Goal: Transaction & Acquisition: Purchase product/service

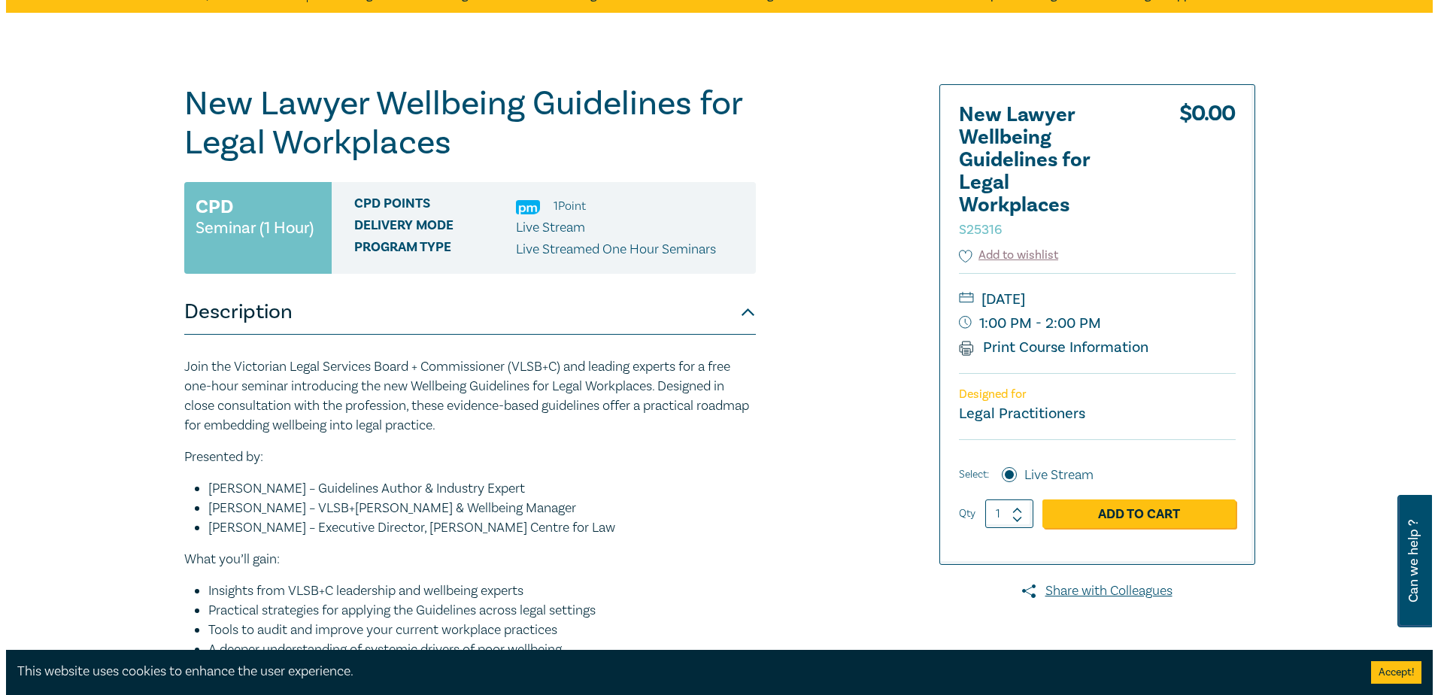
scroll to position [75, 0]
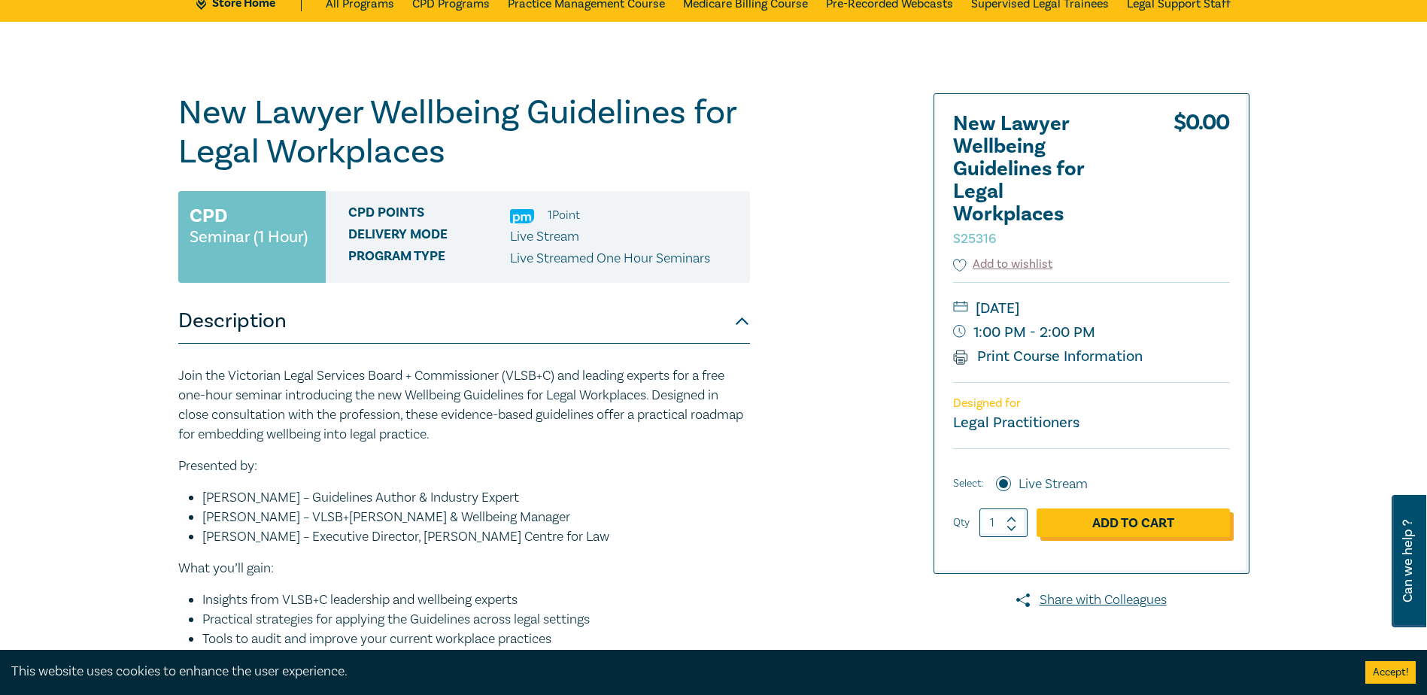
click at [1126, 523] on link "Add to Cart" at bounding box center [1132, 522] width 193 height 29
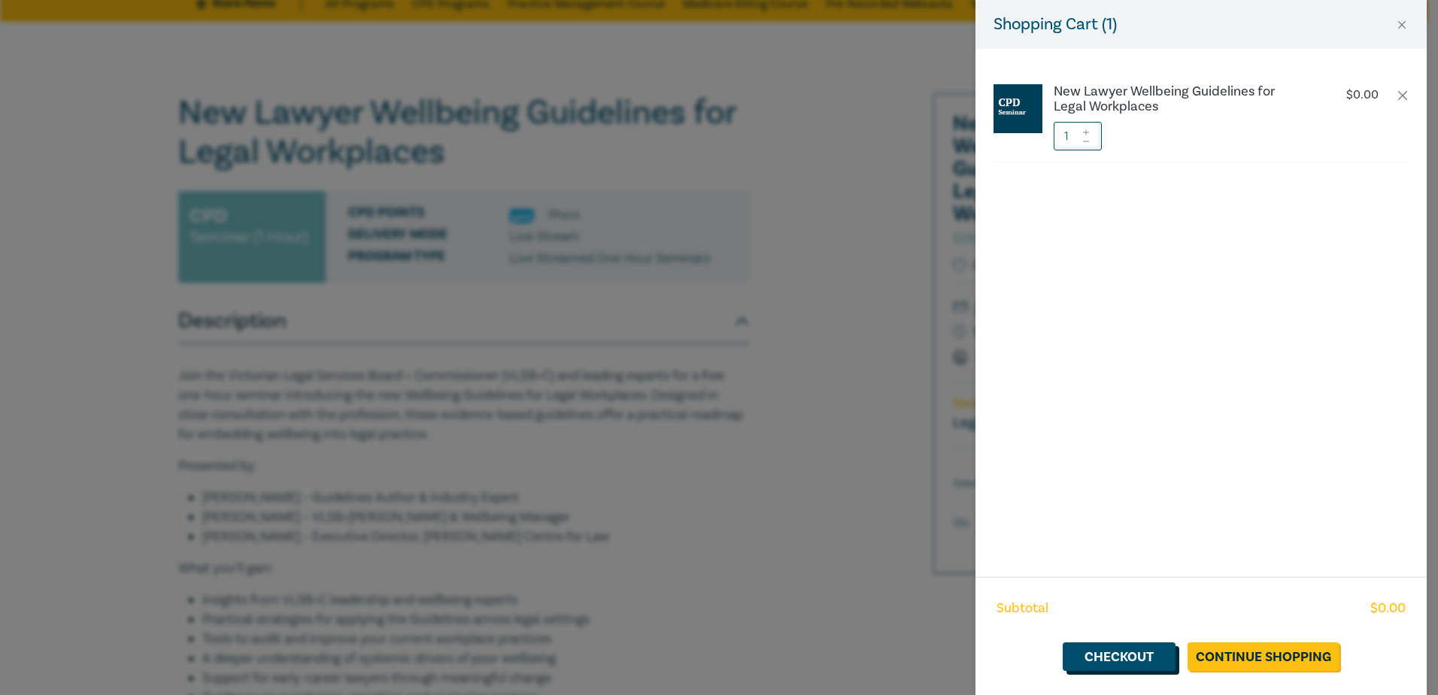
click at [1096, 659] on link "Checkout" at bounding box center [1119, 656] width 113 height 29
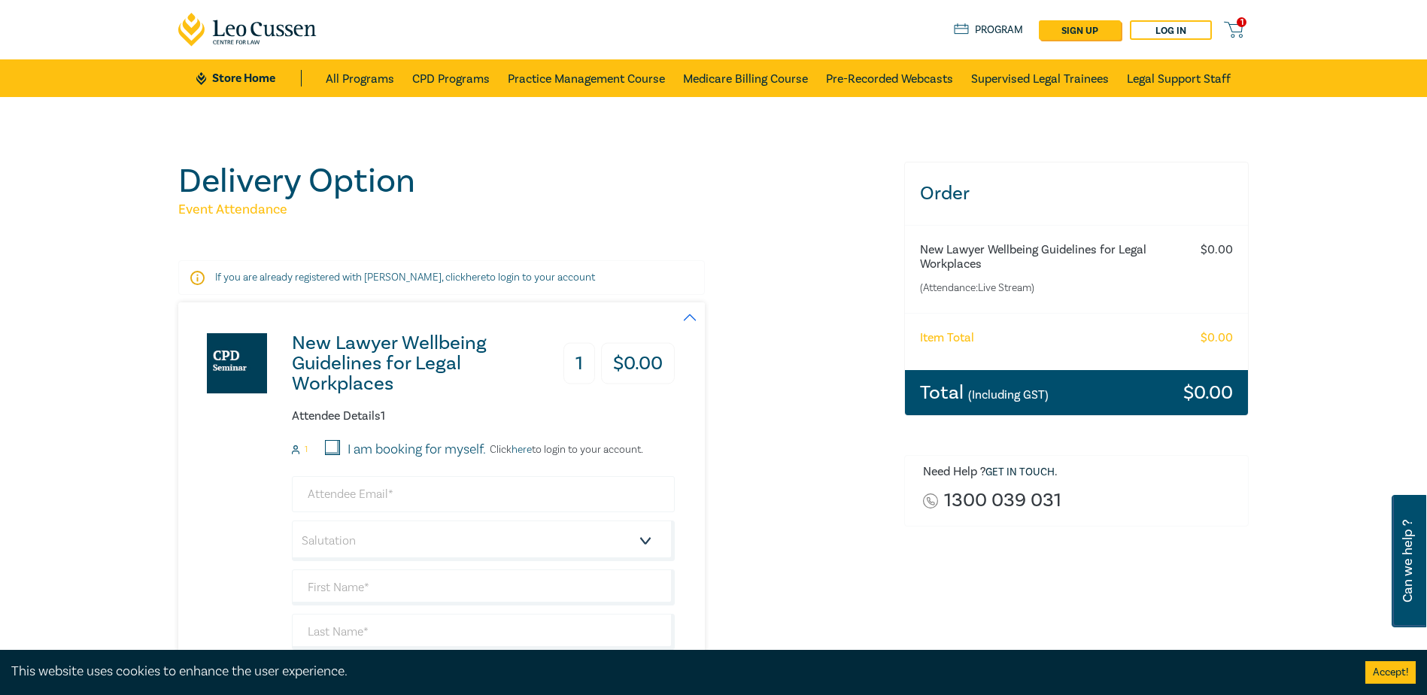
scroll to position [150, 0]
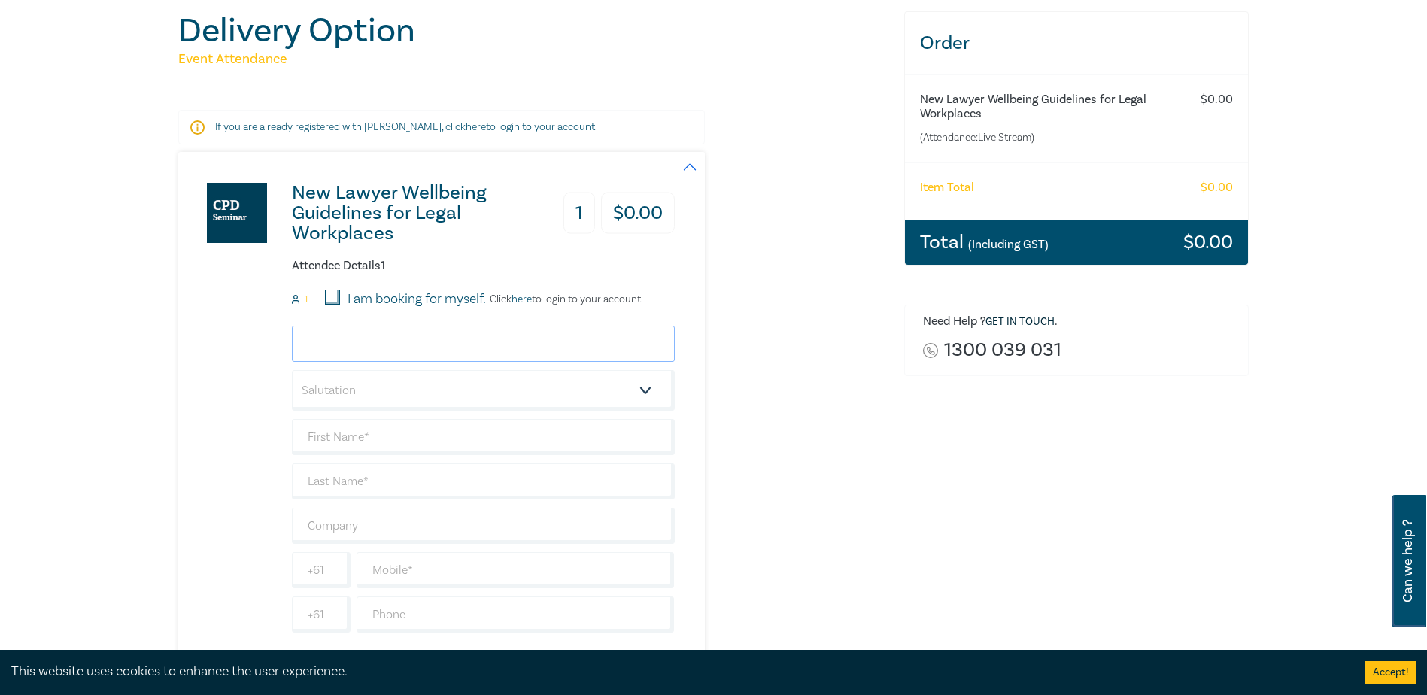
click at [415, 345] on input "email" at bounding box center [483, 344] width 383 height 36
type input "[EMAIL_ADDRESS][DOMAIN_NAME]"
type input "Kirsteen"
type input "MIlne"
type input "[PERSON_NAME] & [PERSON_NAME] Pty Ltd"
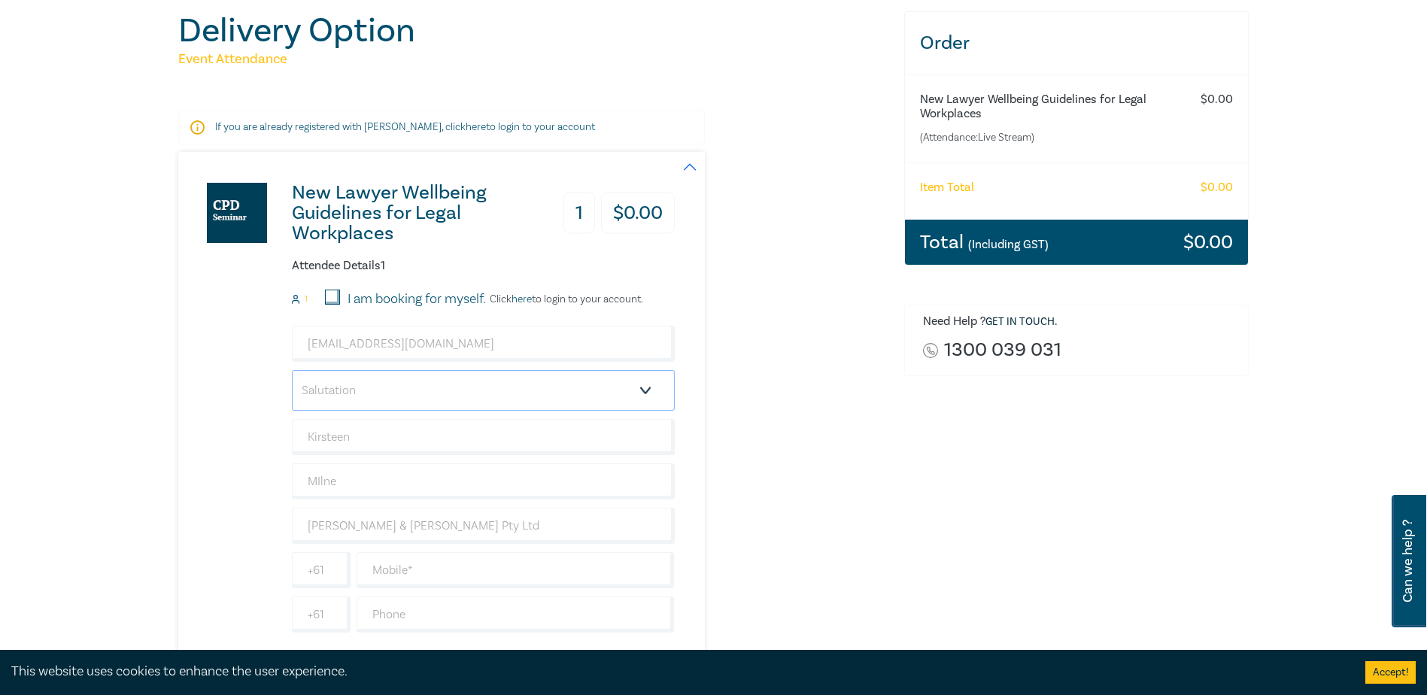
click at [374, 387] on select "Salutation Mr. Mrs. Ms. Miss Dr. Prof. Other" at bounding box center [483, 390] width 383 height 41
select select "Mrs."
click at [292, 370] on select "Salutation Mr. Mrs. Ms. Miss Dr. Prof. Other" at bounding box center [483, 390] width 383 height 41
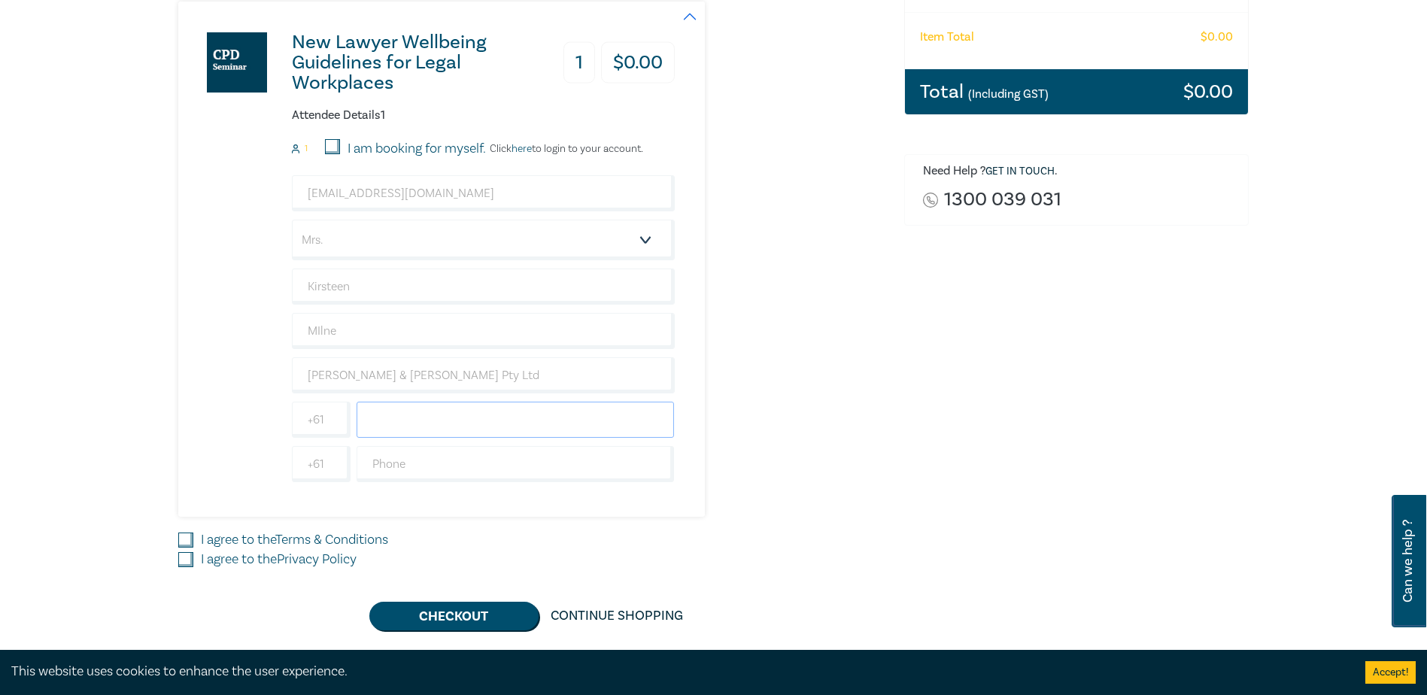
click at [384, 424] on input "text" at bounding box center [515, 420] width 318 height 36
type input "0402172614"
click at [390, 458] on input "text" at bounding box center [515, 464] width 318 height 36
type input "57921400"
click at [189, 538] on input "I agree to the Terms & Conditions" at bounding box center [185, 539] width 15 height 15
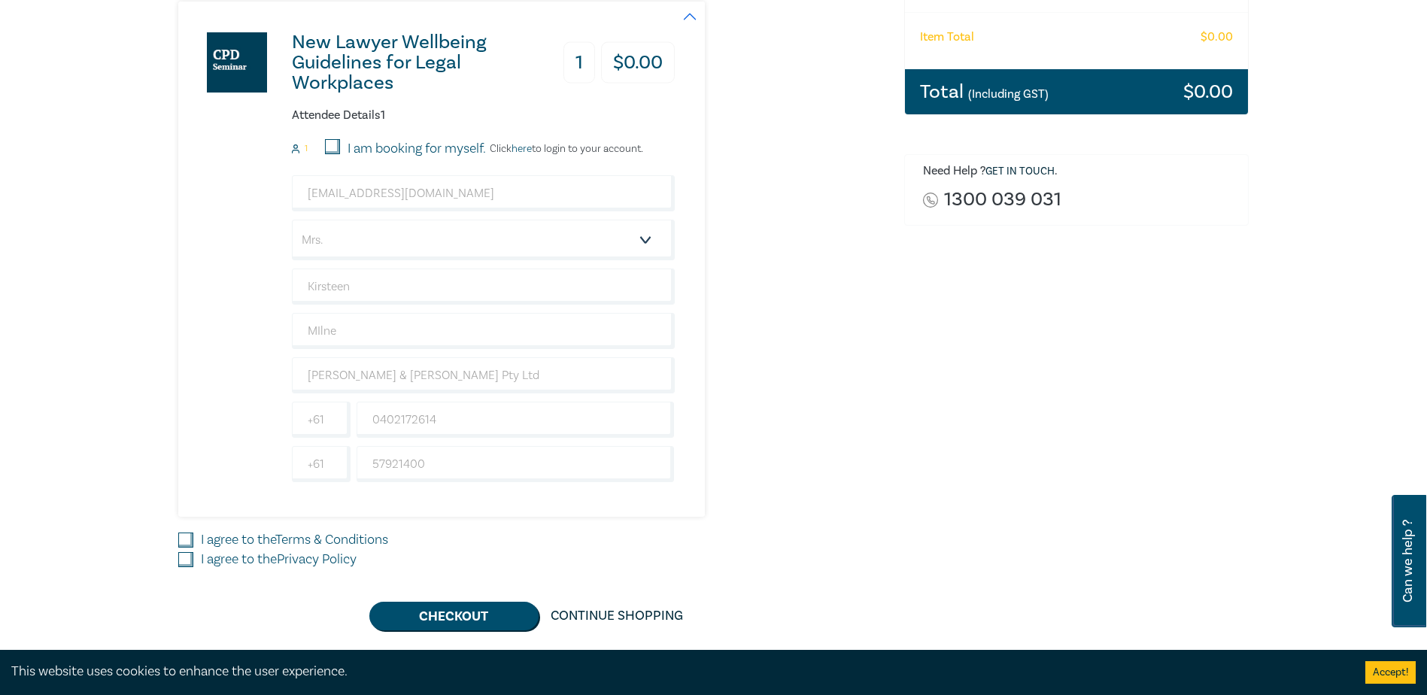
checkbox input "true"
click at [190, 559] on input "I agree to the Privacy Policy" at bounding box center [185, 559] width 15 height 15
checkbox input "true"
click at [456, 619] on button "Checkout" at bounding box center [453, 616] width 169 height 29
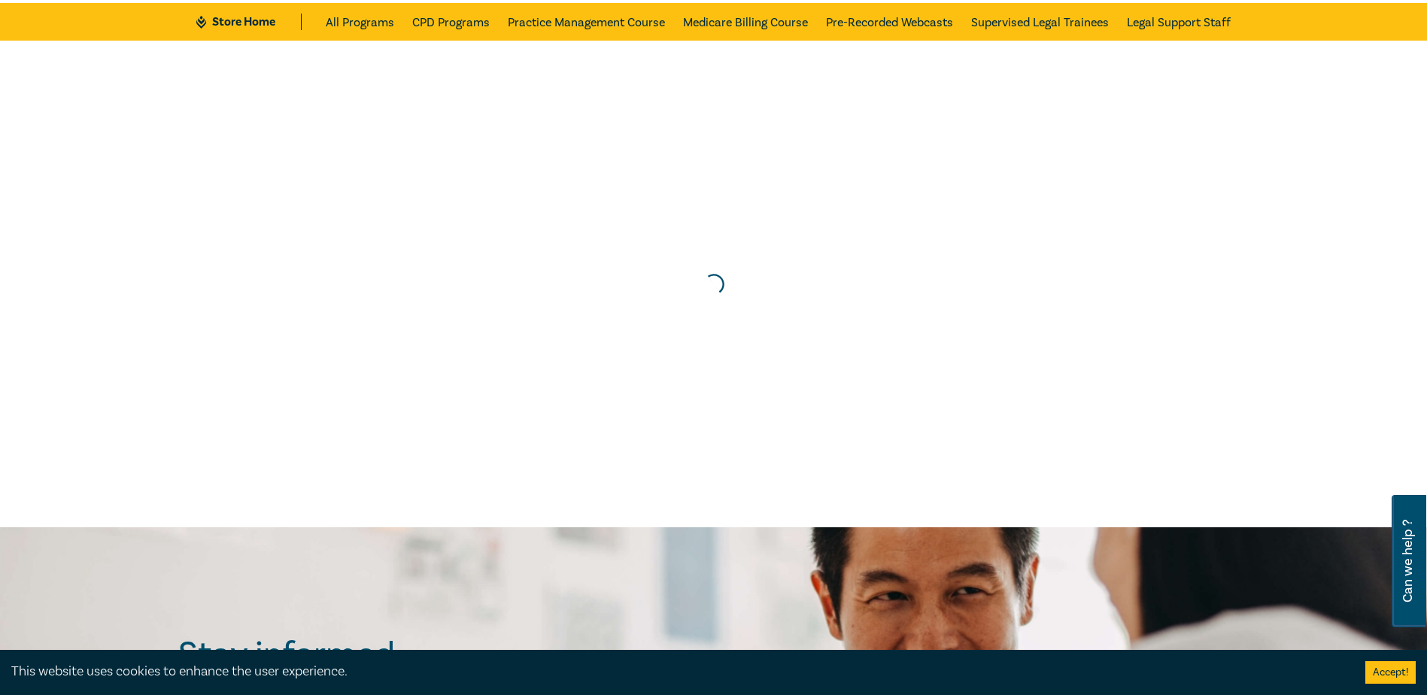
scroll to position [0, 0]
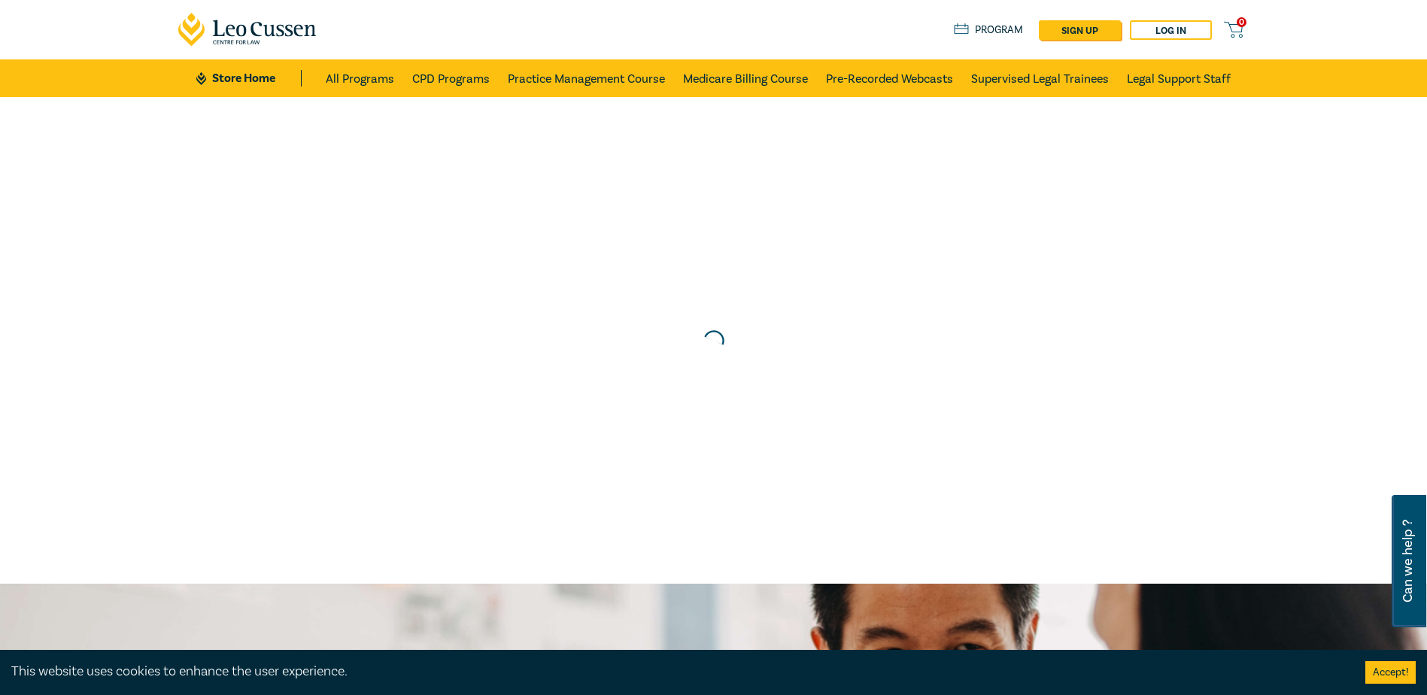
scroll to position [75, 0]
